Goal: Task Accomplishment & Management: Manage account settings

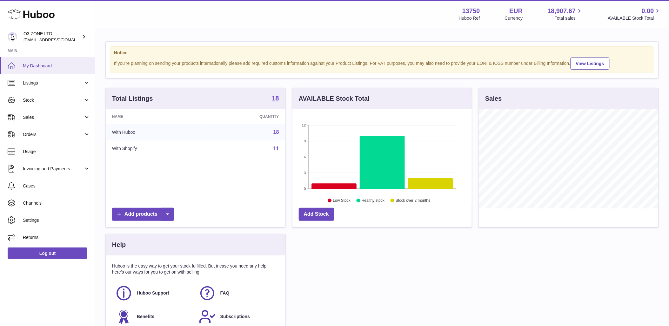
scroll to position [99, 180]
click at [47, 120] on link "Sales" at bounding box center [47, 117] width 95 height 17
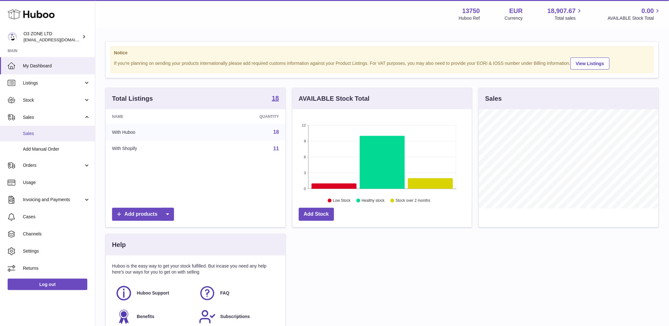
click at [45, 133] on span "Sales" at bounding box center [56, 134] width 67 height 6
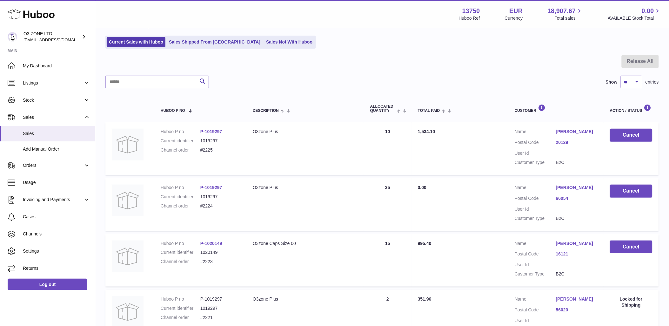
scroll to position [35, 0]
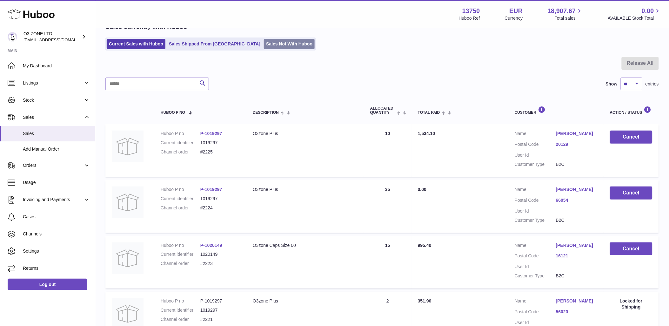
click at [264, 43] on link "Sales Not With Huboo" at bounding box center [289, 44] width 51 height 10
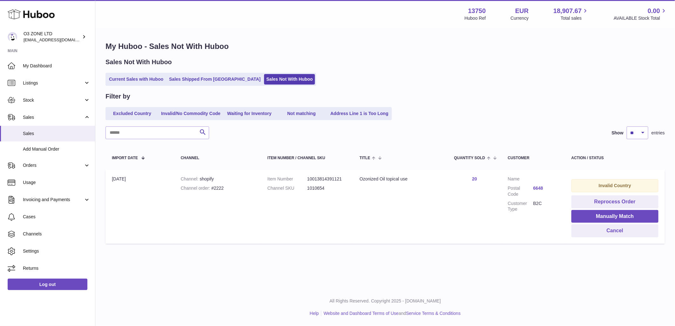
click at [539, 186] on link "6648" at bounding box center [545, 188] width 25 height 6
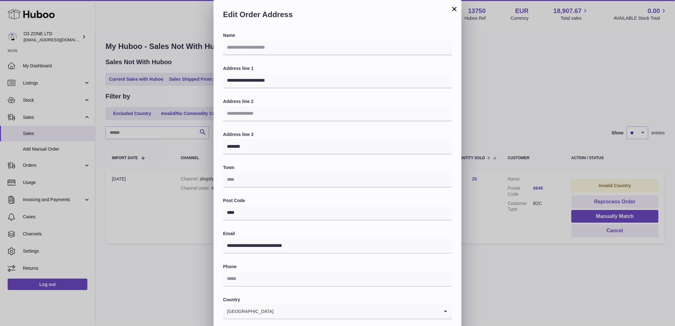
click at [519, 287] on div "**********" at bounding box center [337, 190] width 675 height 381
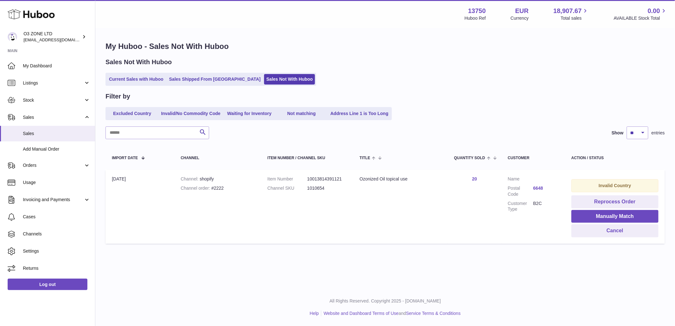
click at [221, 186] on div "Channel order #2222" at bounding box center [218, 188] width 74 height 6
click at [220, 187] on div "Channel order #2222" at bounding box center [218, 188] width 74 height 6
click at [541, 186] on link "6648" at bounding box center [545, 188] width 25 height 6
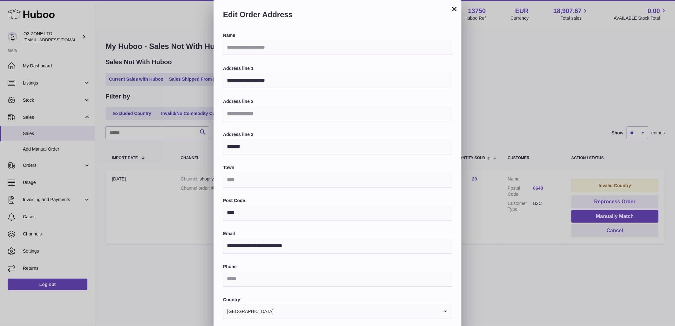
drag, startPoint x: 259, startPoint y: 45, endPoint x: 256, endPoint y: 43, distance: 3.4
click at [259, 45] on input "text" at bounding box center [337, 47] width 229 height 15
paste input "**********"
type input "**********"
drag, startPoint x: 246, startPoint y: 148, endPoint x: 218, endPoint y: 147, distance: 28.0
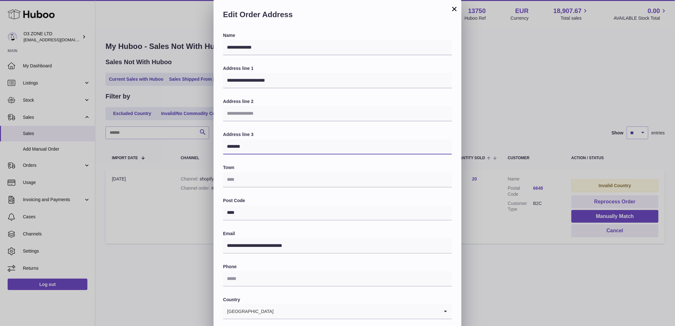
click at [218, 147] on div "**********" at bounding box center [338, 206] width 248 height 349
type input "*******"
click at [308, 202] on label "Post Code" at bounding box center [337, 201] width 229 height 6
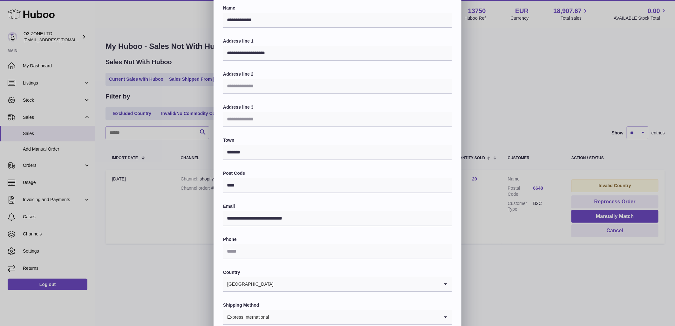
scroll to position [56, 0]
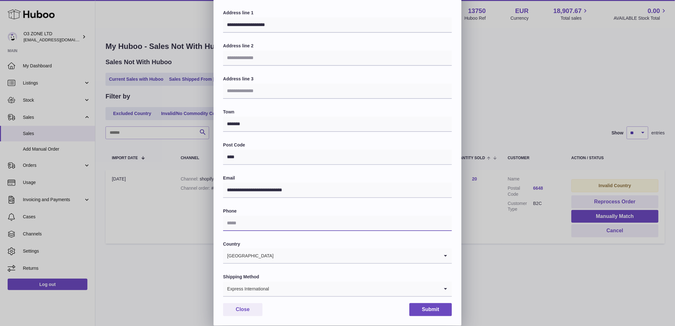
click at [265, 220] on input "text" at bounding box center [337, 223] width 229 height 15
paste input "**********"
type input "**********"
click at [290, 289] on input "Search for option" at bounding box center [354, 288] width 170 height 15
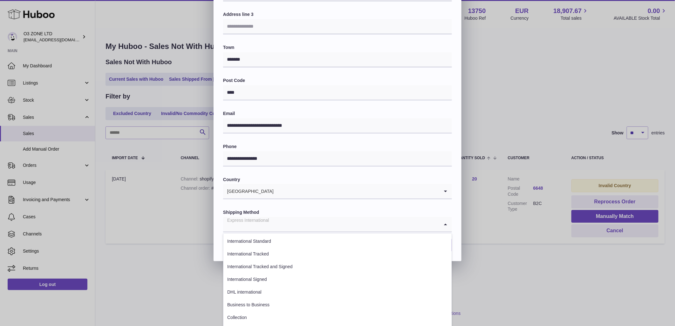
scroll to position [126, 0]
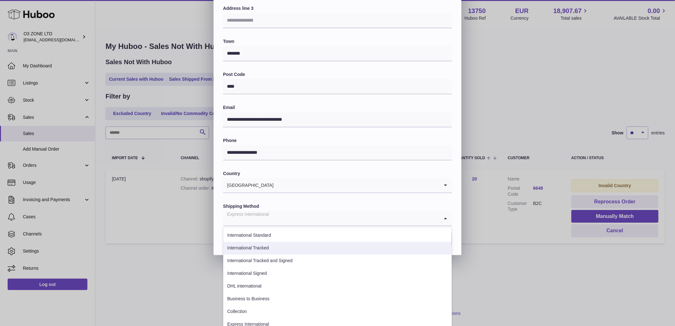
click at [265, 249] on li "International Tracked" at bounding box center [337, 248] width 228 height 13
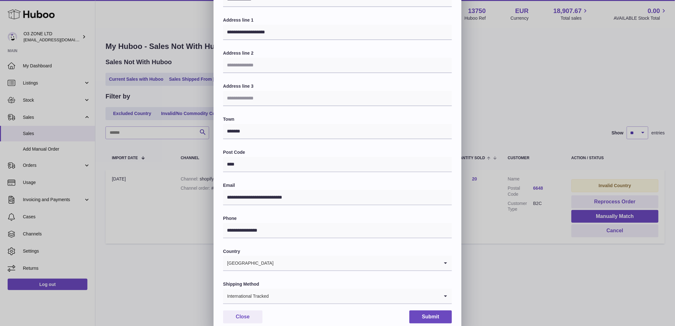
scroll to position [56, 0]
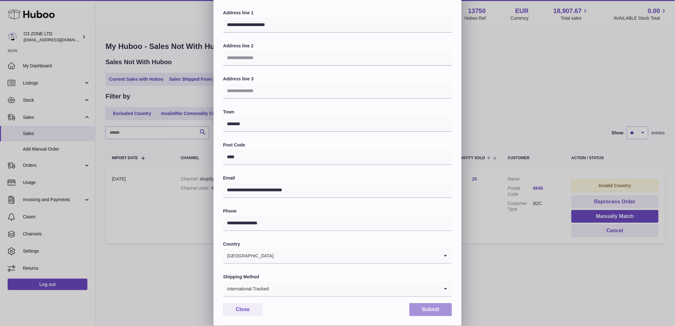
click at [439, 309] on button "Submit" at bounding box center [430, 309] width 43 height 13
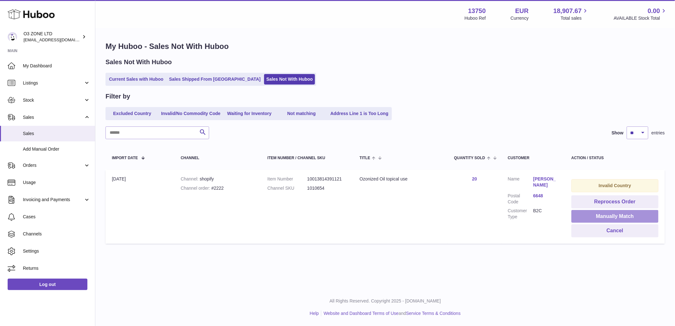
drag, startPoint x: 618, startPoint y: 214, endPoint x: 593, endPoint y: 217, distance: 25.2
click at [618, 215] on button "Manually Match" at bounding box center [614, 216] width 87 height 13
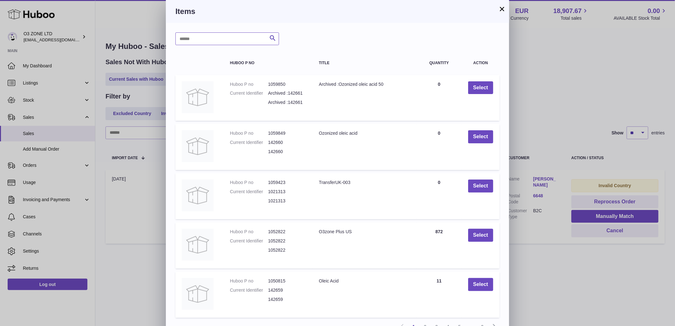
click at [212, 40] on input "text" at bounding box center [227, 38] width 104 height 13
type input "***"
click at [274, 37] on icon "submit" at bounding box center [273, 38] width 8 height 8
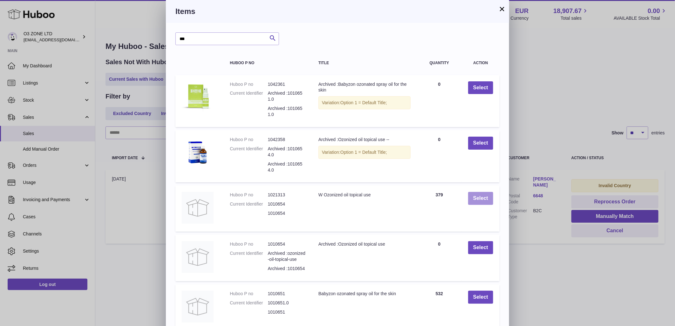
click at [478, 199] on button "Select" at bounding box center [480, 198] width 25 height 13
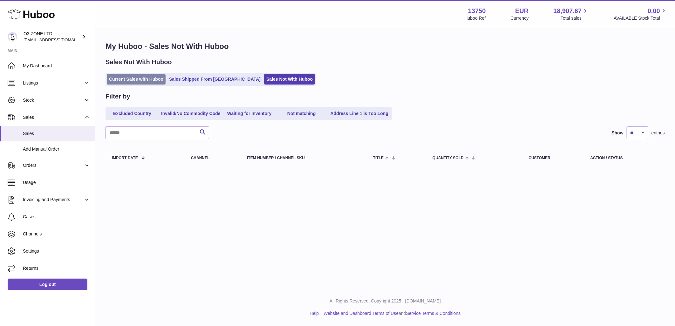
drag, startPoint x: 132, startPoint y: 81, endPoint x: 134, endPoint y: 84, distance: 4.1
click at [131, 81] on link "Current Sales with Huboo" at bounding box center [136, 79] width 59 height 10
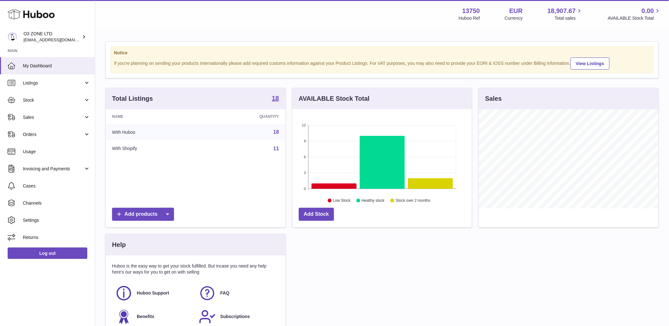
scroll to position [99, 180]
click at [27, 118] on span "Sales" at bounding box center [53, 117] width 61 height 6
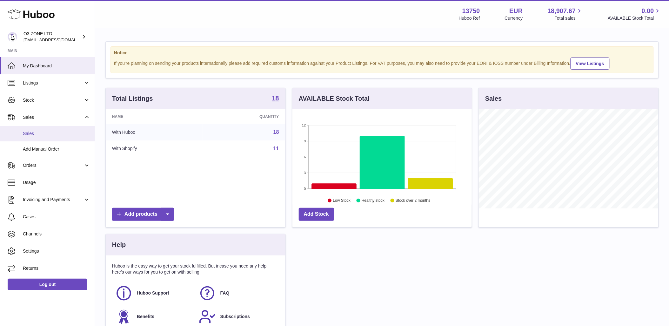
click at [35, 134] on span "Sales" at bounding box center [56, 134] width 67 height 6
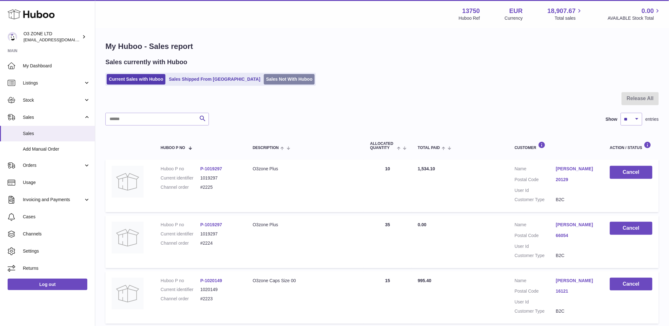
click at [264, 80] on link "Sales Not With Huboo" at bounding box center [289, 79] width 51 height 10
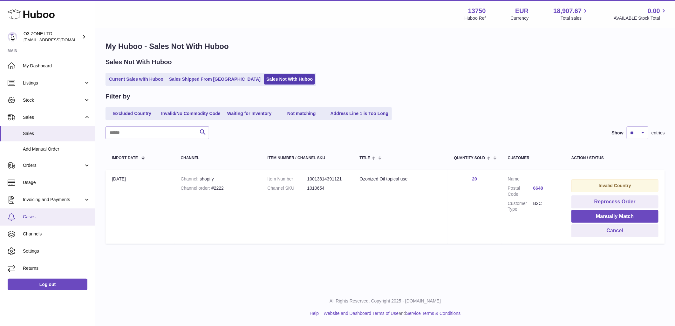
click at [27, 210] on link "Cases" at bounding box center [47, 216] width 95 height 17
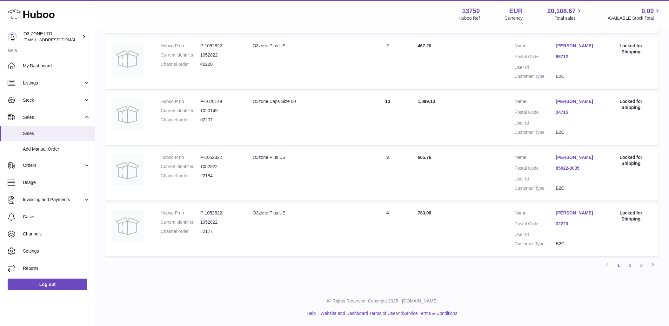
scroll to position [469, 0]
click at [628, 266] on link "2" at bounding box center [630, 265] width 11 height 11
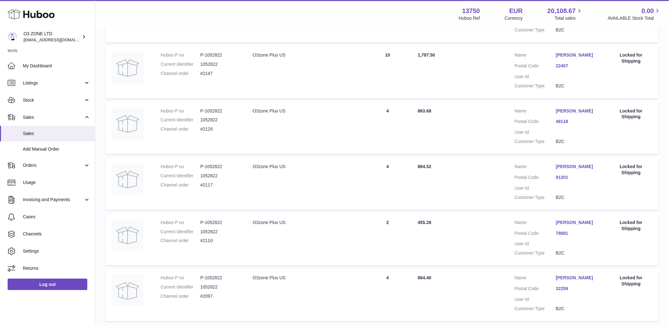
scroll to position [452, 0]
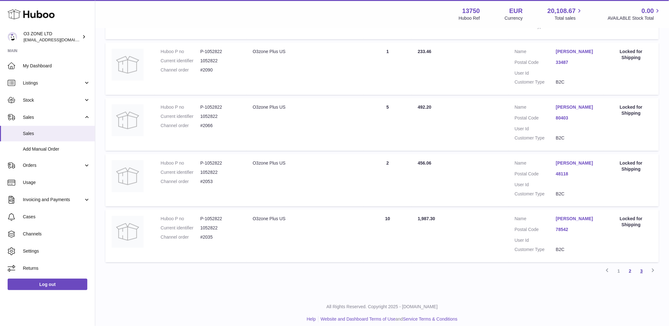
click at [641, 272] on link "3" at bounding box center [641, 270] width 11 height 11
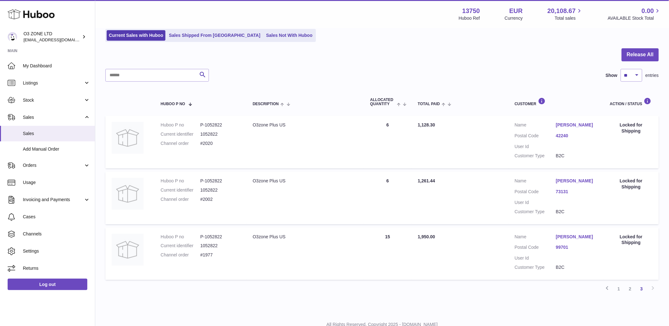
scroll to position [67, 0]
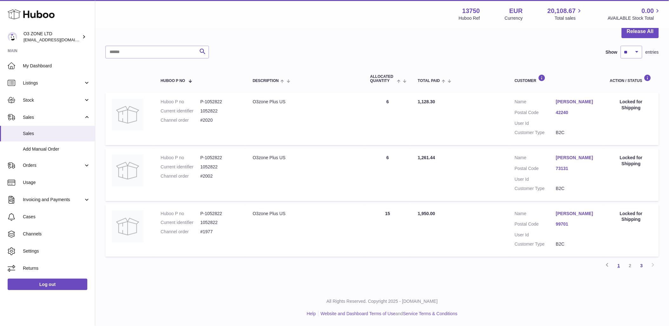
click at [619, 266] on link "1" at bounding box center [619, 265] width 11 height 11
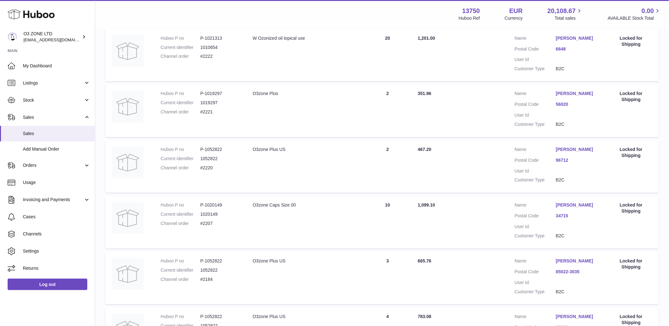
scroll to position [469, 0]
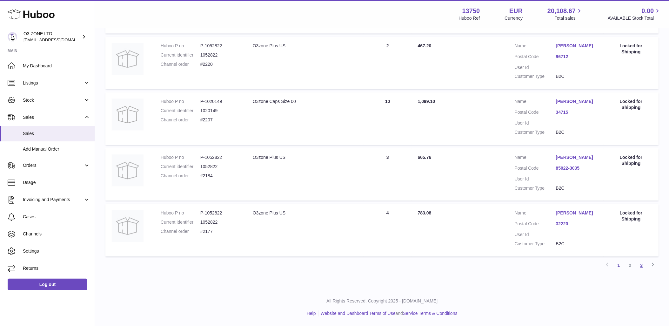
click at [644, 265] on link "3" at bounding box center [641, 265] width 11 height 11
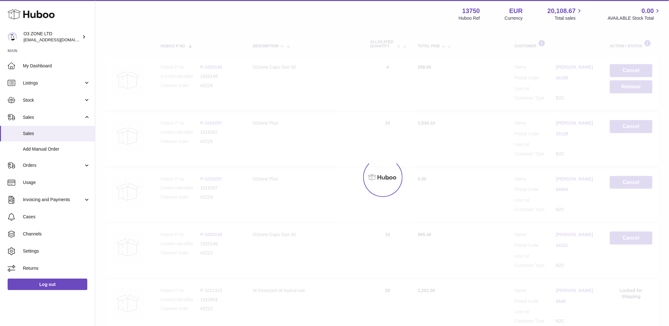
scroll to position [29, 0]
